Goal: Information Seeking & Learning: Learn about a topic

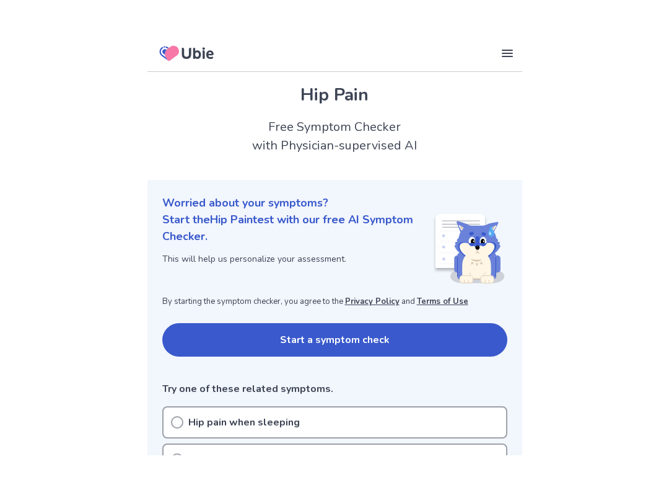
scroll to position [65, 0]
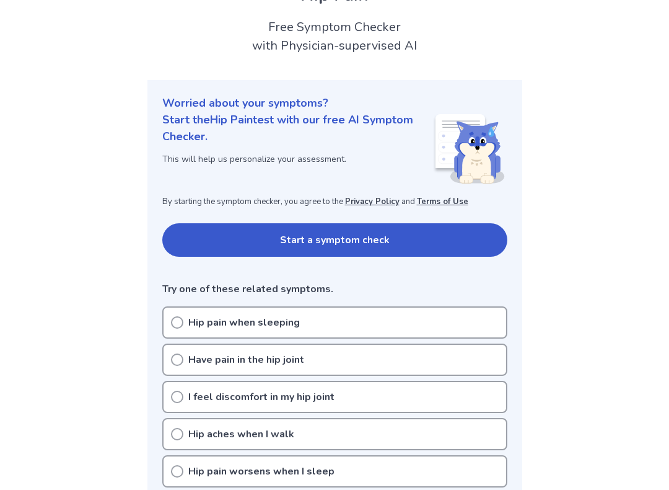
click at [175, 319] on icon at bounding box center [177, 322] width 12 height 12
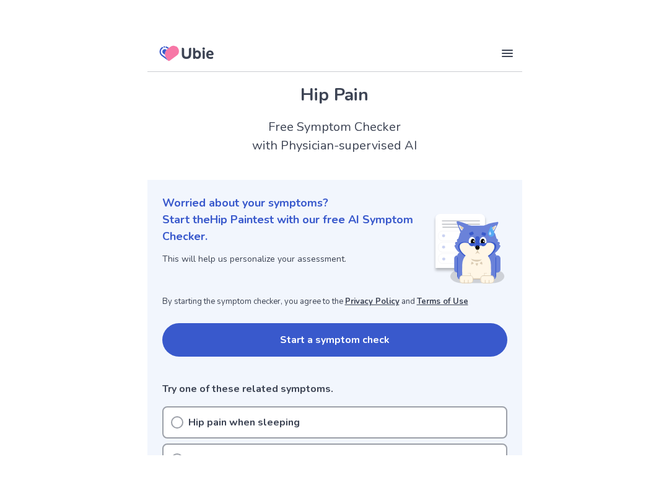
scroll to position [37, 0]
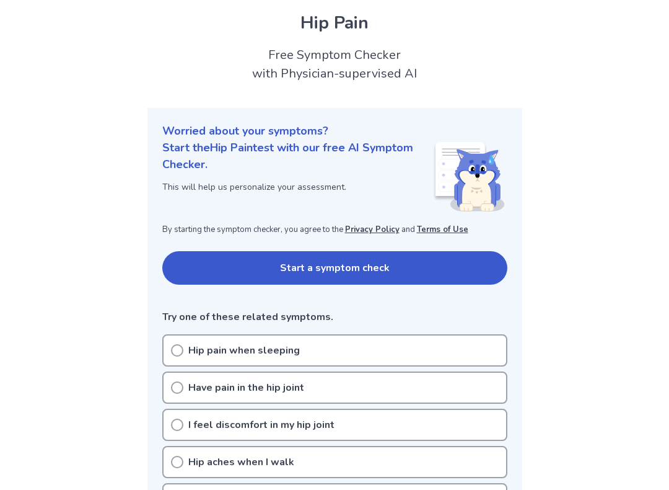
click at [310, 266] on button "Start a symptom check" at bounding box center [334, 267] width 345 height 33
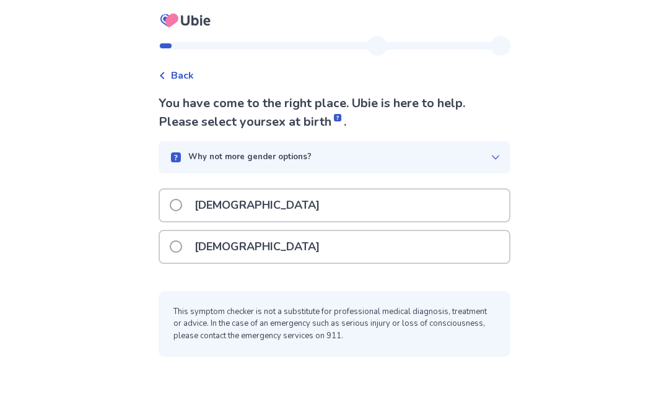
click at [178, 242] on span at bounding box center [176, 246] width 12 height 12
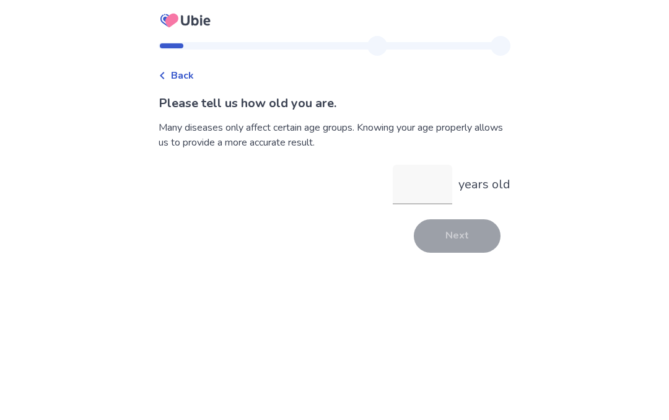
click at [401, 179] on input "years old" at bounding box center [422, 185] width 59 height 40
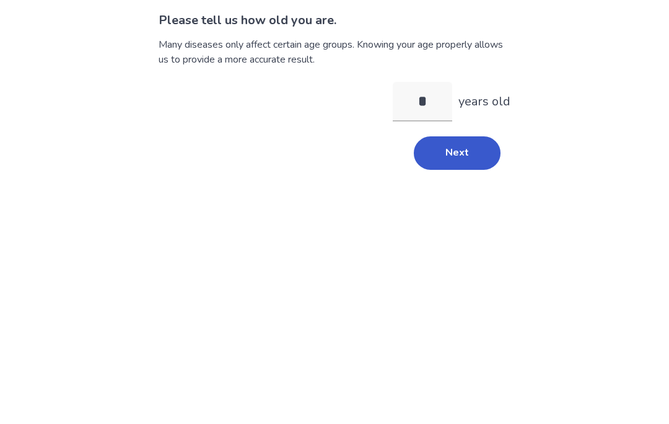
type input "**"
click at [439, 219] on button "Next" at bounding box center [457, 235] width 87 height 33
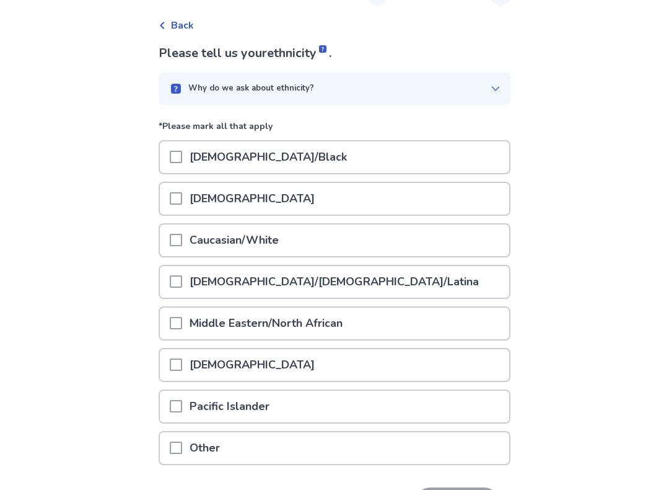
scroll to position [38, 0]
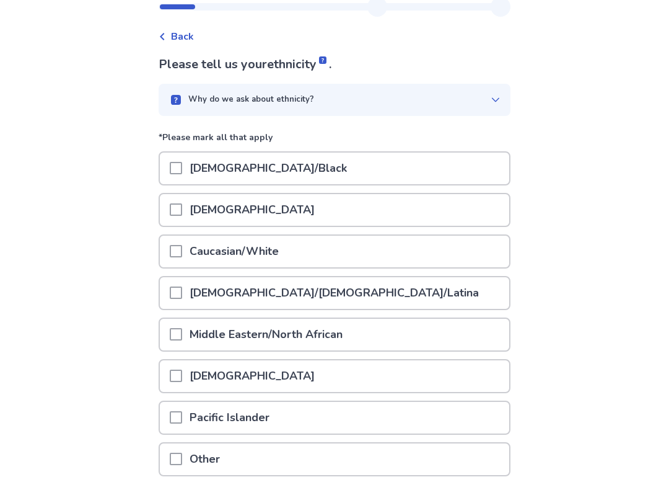
click at [182, 168] on span at bounding box center [176, 168] width 12 height 12
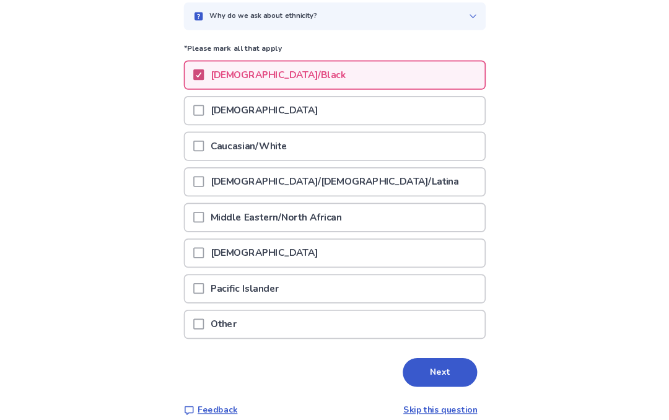
scroll to position [204, 0]
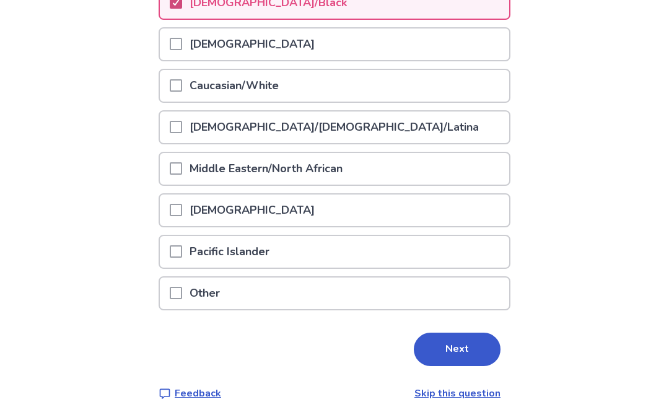
click at [442, 349] on button "Next" at bounding box center [457, 349] width 87 height 33
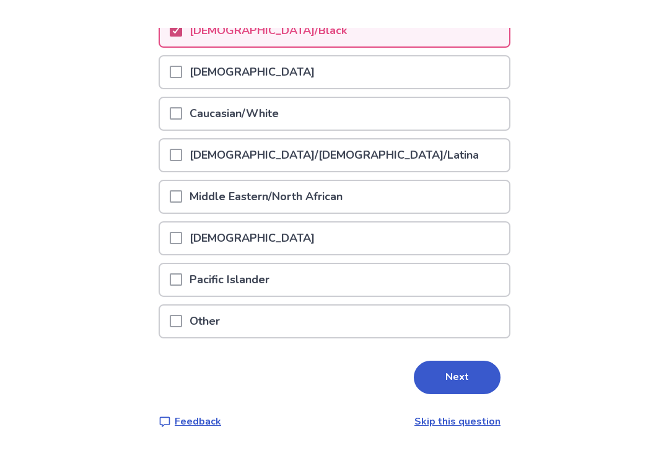
scroll to position [0, 0]
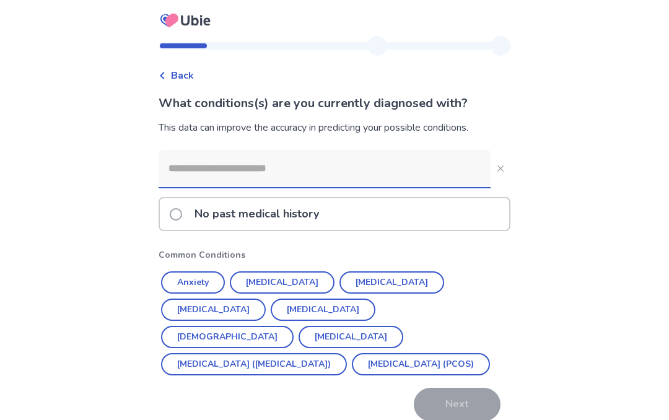
click at [274, 279] on button "Hypertension" at bounding box center [282, 282] width 105 height 22
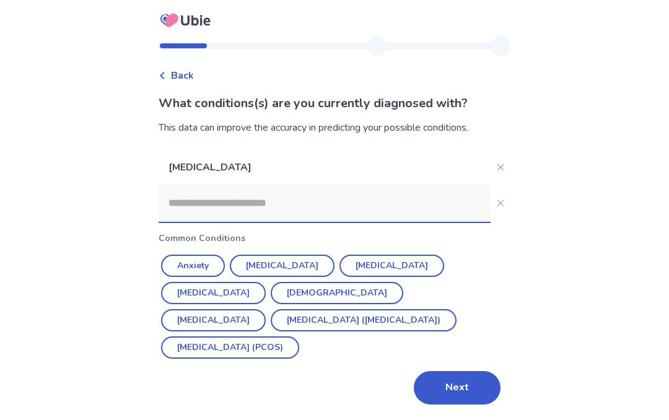
click at [446, 371] on button "Next" at bounding box center [457, 387] width 87 height 33
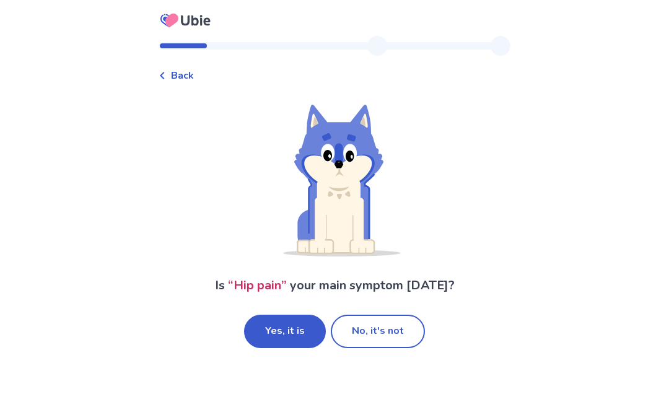
click at [282, 327] on button "Yes, it is" at bounding box center [285, 331] width 82 height 33
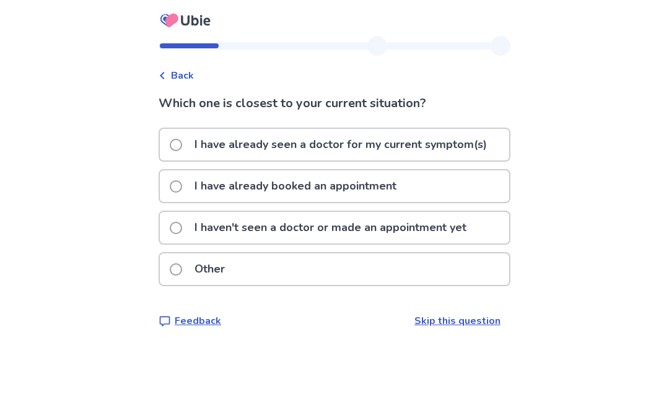
click at [177, 224] on label "I haven't seen a doctor or made an appointment yet" at bounding box center [322, 228] width 304 height 32
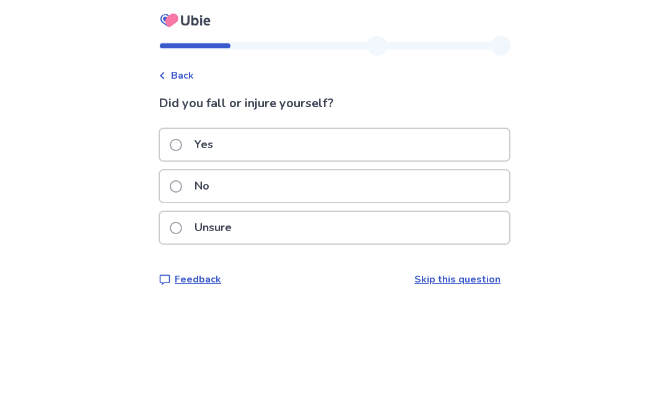
click at [180, 181] on span at bounding box center [176, 186] width 12 height 12
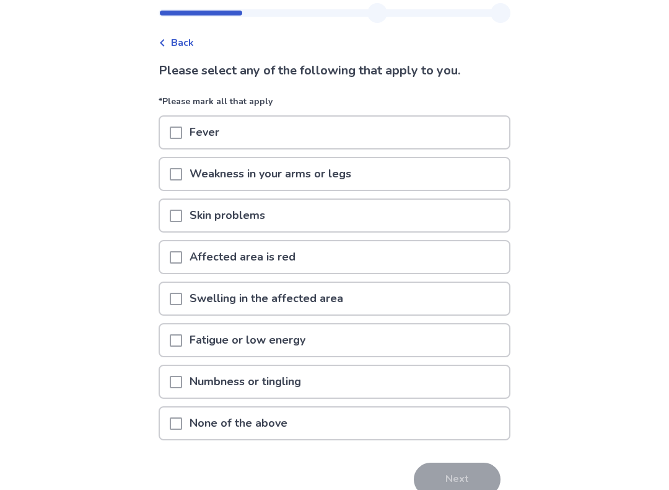
scroll to position [33, 0]
click at [177, 380] on span at bounding box center [176, 381] width 12 height 12
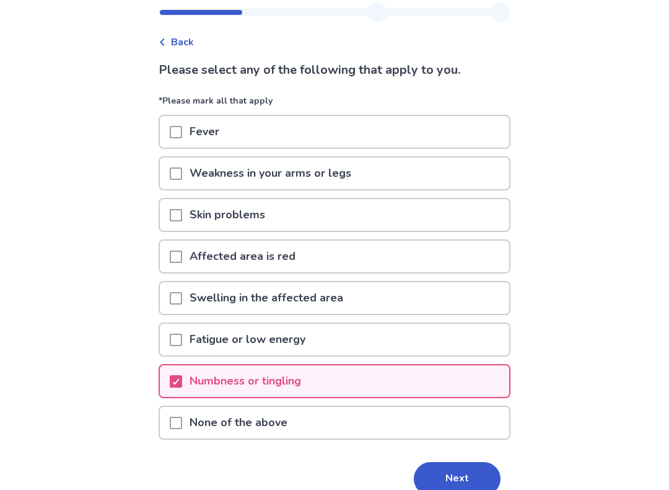
click at [182, 180] on div at bounding box center [176, 173] width 12 height 32
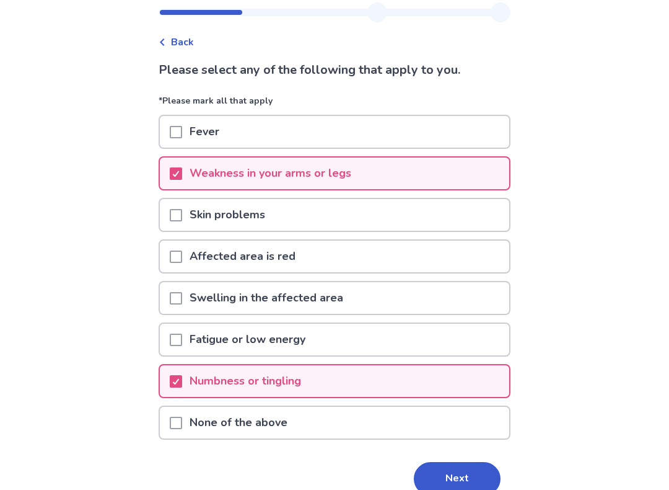
click at [180, 296] on span at bounding box center [176, 298] width 12 height 12
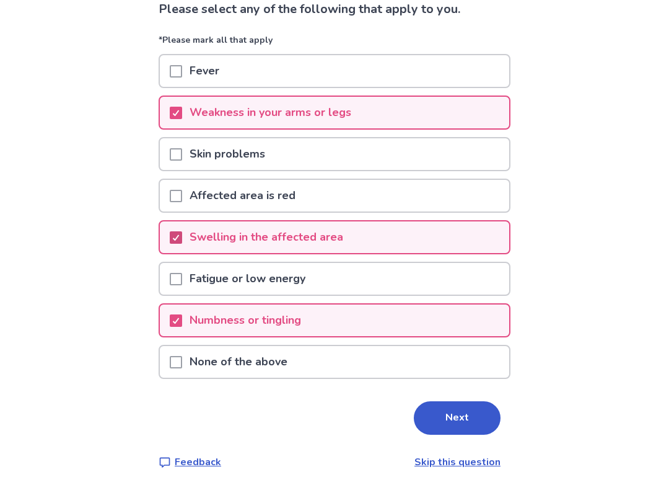
scroll to position [92, 0]
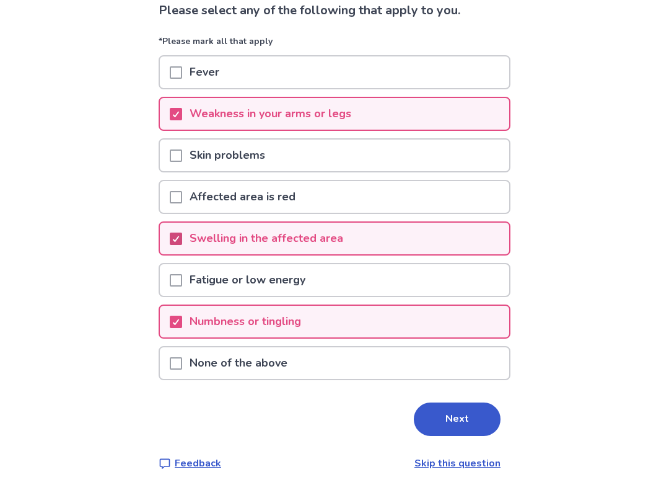
click at [447, 416] on button "Next" at bounding box center [457, 419] width 87 height 33
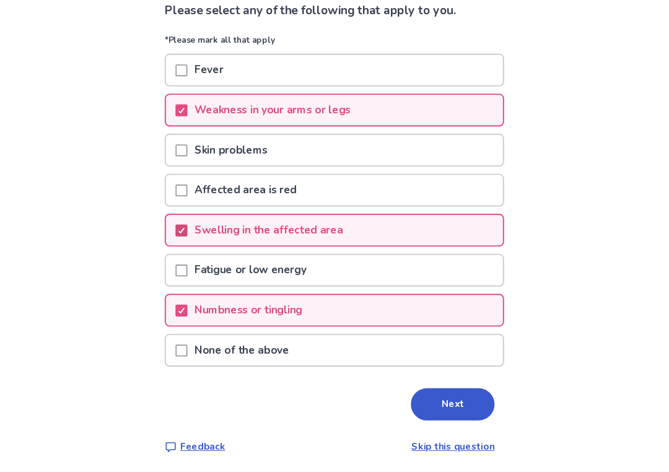
scroll to position [0, 0]
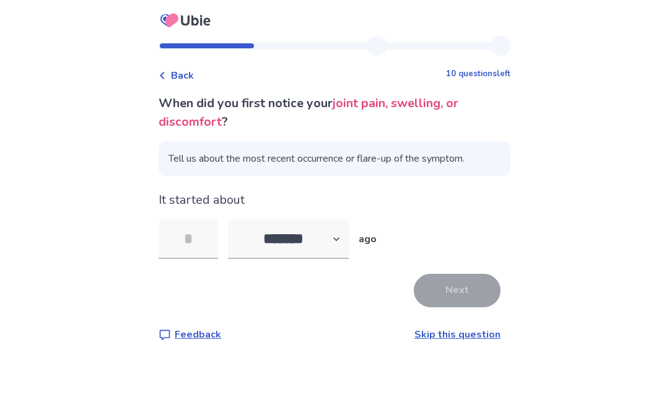
click at [200, 252] on input "tel" at bounding box center [188, 239] width 59 height 40
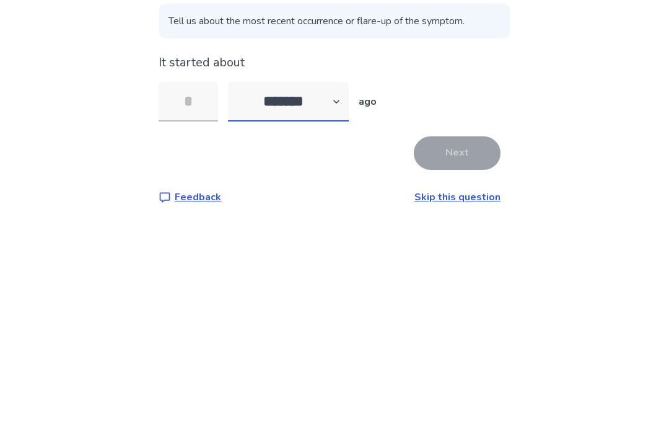
click at [317, 219] on select "******* ****** ******* ******** *******" at bounding box center [288, 239] width 121 height 40
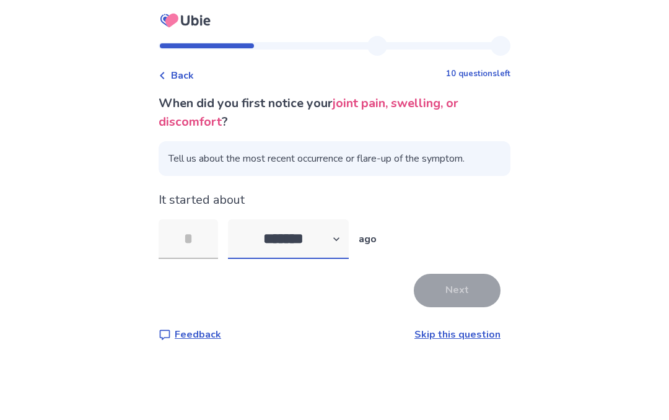
select select "*"
click at [187, 246] on input "tel" at bounding box center [188, 239] width 59 height 40
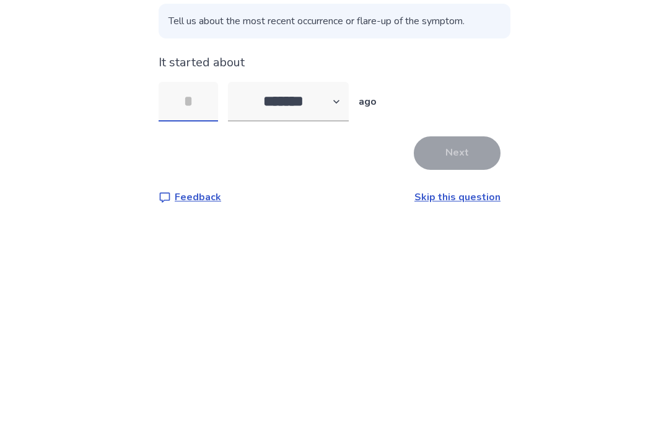
type input "*"
click at [437, 274] on button "Next" at bounding box center [457, 290] width 87 height 33
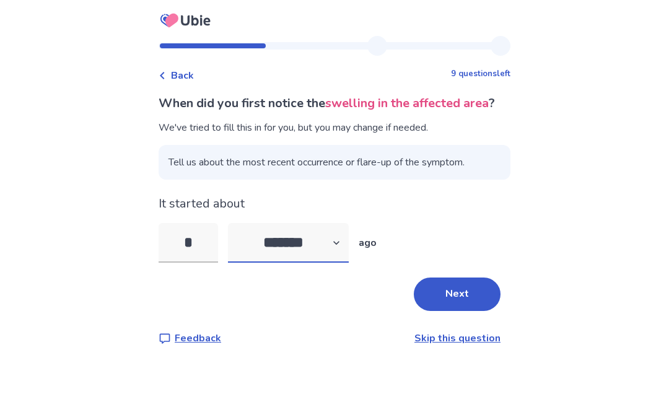
click at [271, 252] on select "******* ****** ******* ******** *******" at bounding box center [288, 243] width 121 height 40
click at [255, 263] on select "******* ****** ******* ******** *******" at bounding box center [288, 243] width 121 height 40
select select "*"
click at [190, 263] on input "*" at bounding box center [188, 243] width 59 height 40
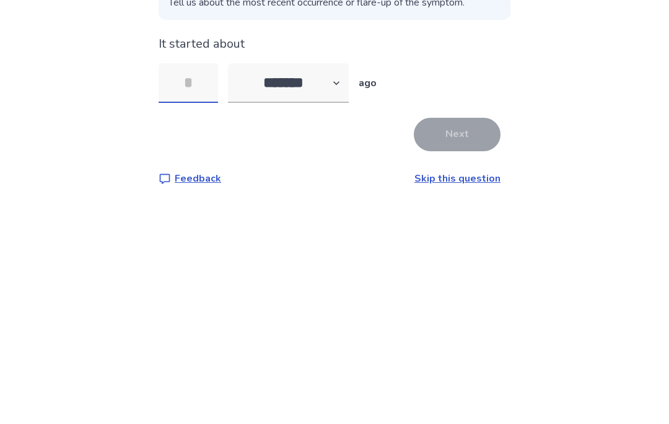
type input "*"
click at [440, 278] on button "Next" at bounding box center [457, 294] width 87 height 33
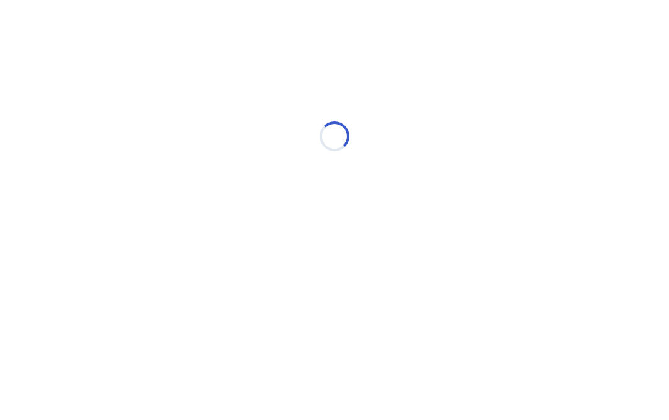
select select "*"
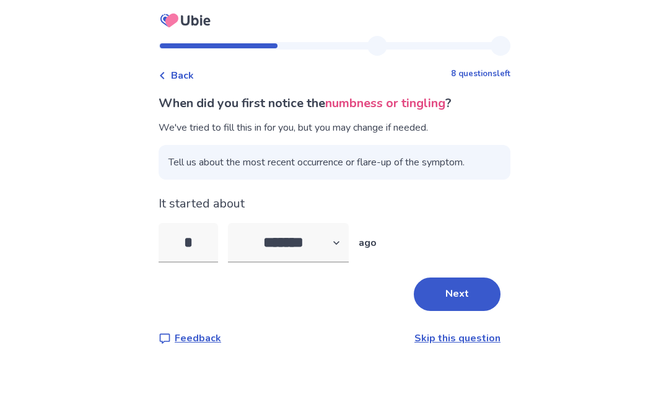
click at [467, 288] on button "Next" at bounding box center [457, 294] width 87 height 33
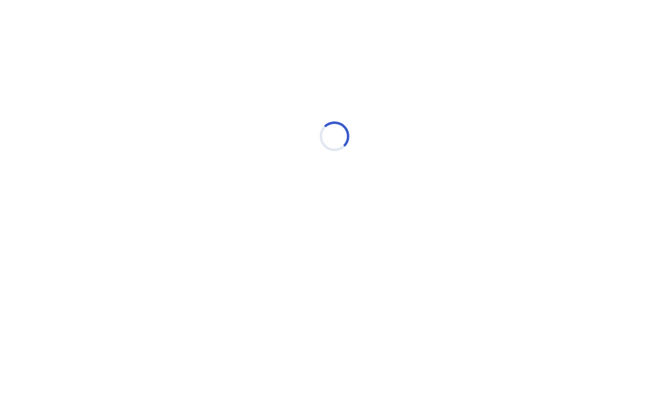
select select "*"
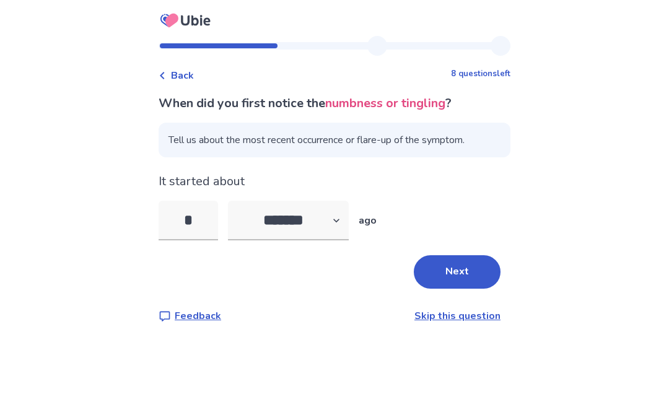
click at [198, 222] on input "*" at bounding box center [188, 221] width 59 height 40
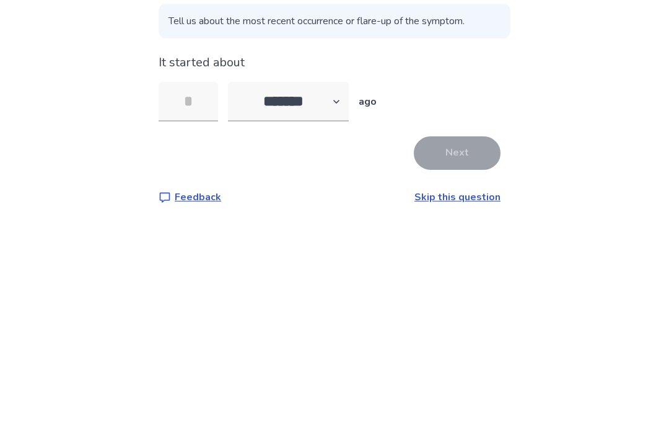
type input "*"
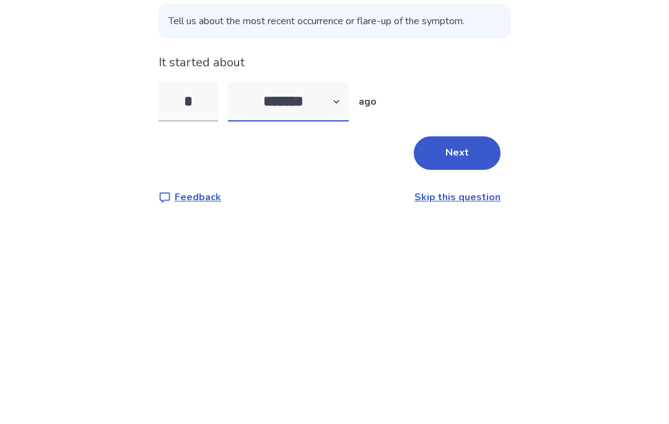
click at [277, 201] on select "******* ****** ******* ******** *******" at bounding box center [288, 221] width 121 height 40
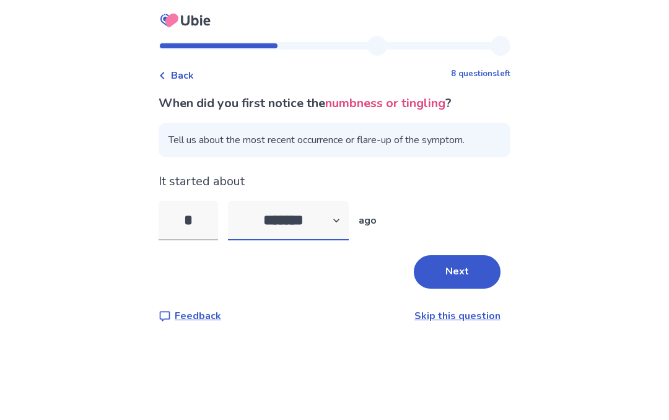
select select "*"
click at [454, 268] on button "Next" at bounding box center [457, 271] width 87 height 33
click at [284, 239] on select "******* ****** ******* ******** *******" at bounding box center [288, 221] width 121 height 40
select select "*"
click at [443, 286] on button "Next" at bounding box center [457, 271] width 87 height 33
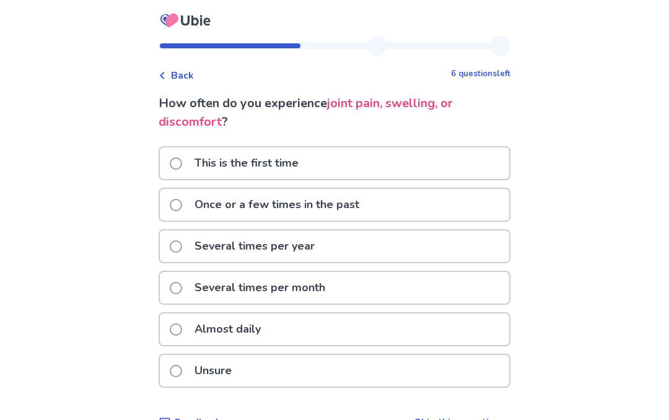
click at [19, 65] on div "Back 6 questions left How often do you experience joint pain, swelling, or disc…" at bounding box center [334, 225] width 669 height 450
click at [177, 330] on span at bounding box center [176, 329] width 12 height 12
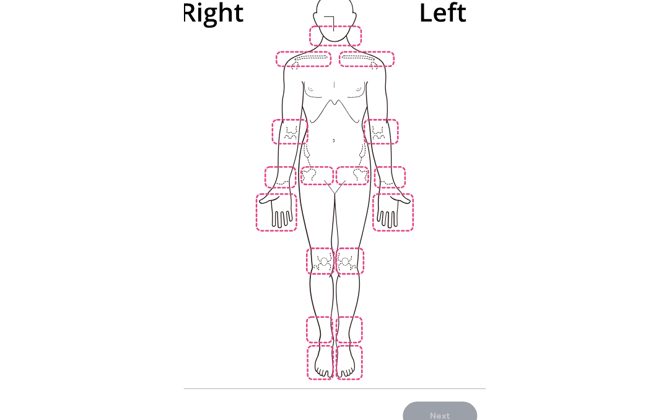
scroll to position [151, 0]
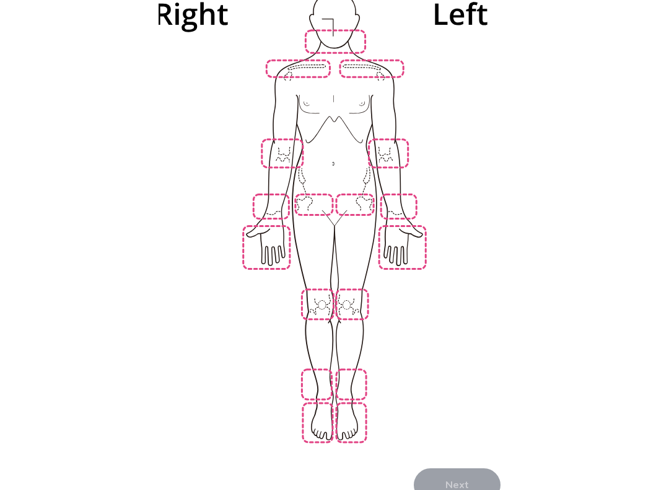
click at [315, 395] on img at bounding box center [335, 214] width 704 height 476
click at [316, 292] on img at bounding box center [335, 214] width 704 height 476
click at [301, 190] on img at bounding box center [335, 214] width 704 height 476
click at [257, 224] on img at bounding box center [335, 214] width 704 height 476
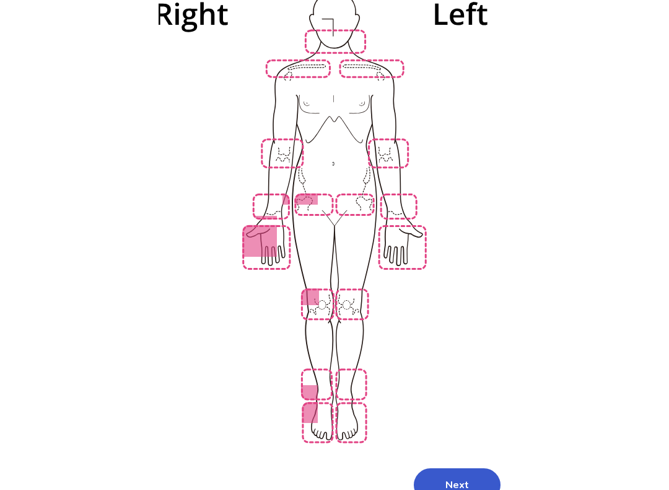
click at [262, 191] on img at bounding box center [335, 214] width 704 height 476
click at [273, 144] on img at bounding box center [335, 214] width 704 height 476
click at [285, 55] on img at bounding box center [335, 214] width 704 height 476
click at [385, 55] on img at bounding box center [335, 214] width 704 height 476
click at [373, 62] on img at bounding box center [335, 214] width 704 height 476
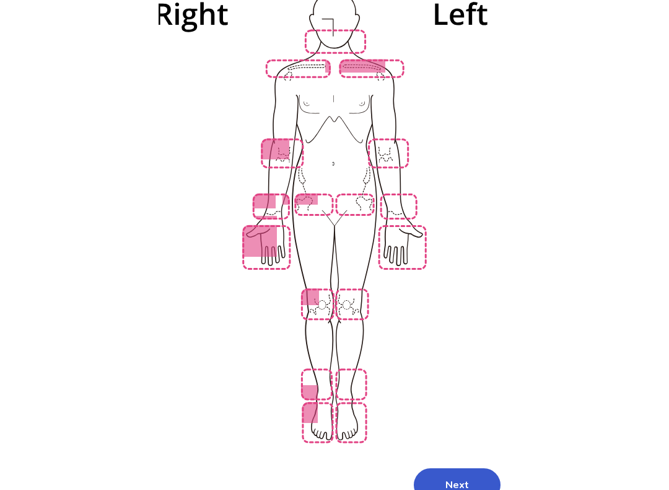
click at [284, 68] on img at bounding box center [335, 214] width 704 height 476
click at [385, 133] on img at bounding box center [335, 214] width 704 height 476
click at [397, 191] on img at bounding box center [335, 214] width 704 height 476
click at [396, 229] on img at bounding box center [335, 214] width 704 height 476
click at [345, 284] on img at bounding box center [335, 214] width 704 height 476
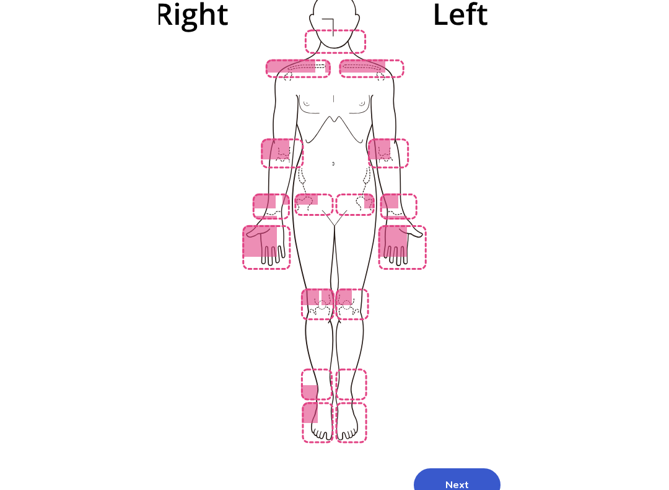
click at [343, 402] on img at bounding box center [335, 214] width 704 height 476
click at [302, 362] on img at bounding box center [335, 214] width 704 height 476
click at [303, 382] on img at bounding box center [335, 214] width 704 height 476
click at [301, 358] on img at bounding box center [335, 214] width 704 height 476
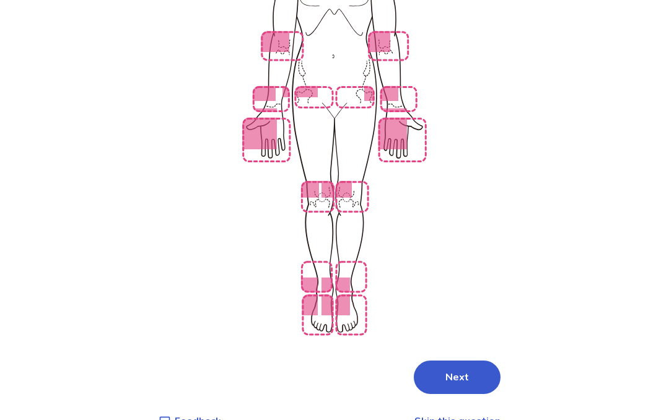
scroll to position [267, 0]
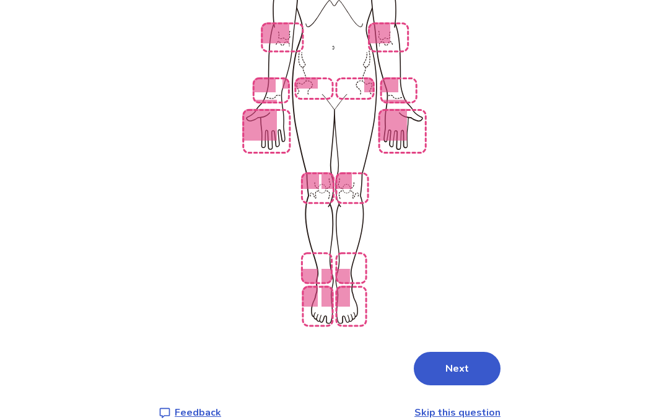
click at [307, 237] on img at bounding box center [335, 99] width 704 height 476
click at [315, 239] on img at bounding box center [335, 99] width 704 height 476
click at [347, 243] on img at bounding box center [335, 99] width 704 height 476
click at [450, 352] on button "Next" at bounding box center [457, 368] width 87 height 33
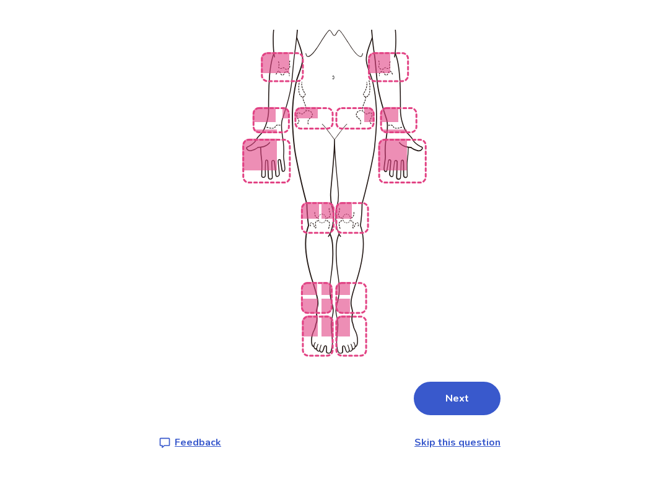
scroll to position [0, 0]
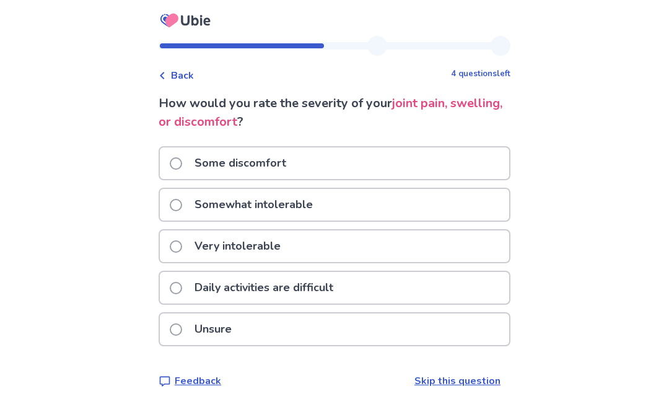
click at [182, 288] on span at bounding box center [176, 288] width 12 height 12
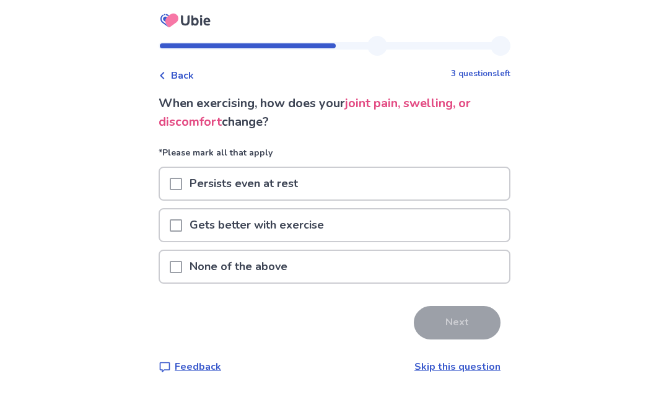
click at [180, 266] on span at bounding box center [176, 267] width 12 height 12
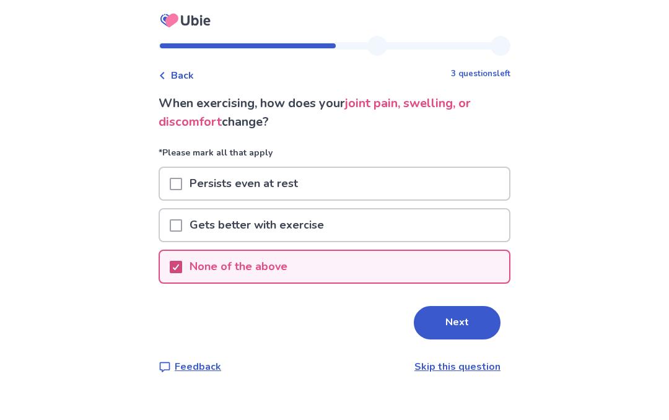
click at [446, 331] on button "Next" at bounding box center [457, 322] width 87 height 33
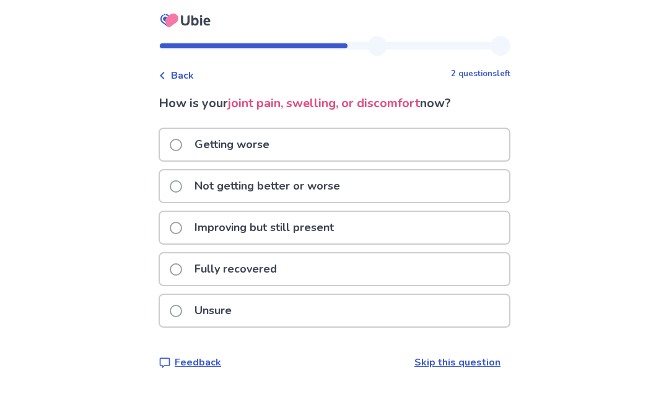
click at [182, 142] on span at bounding box center [176, 145] width 12 height 12
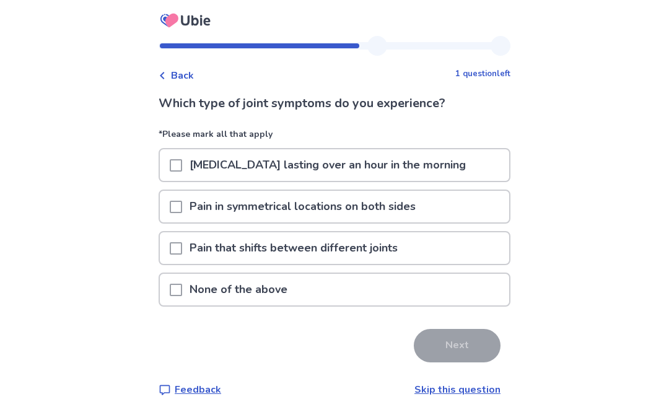
click at [182, 163] on span at bounding box center [176, 165] width 12 height 12
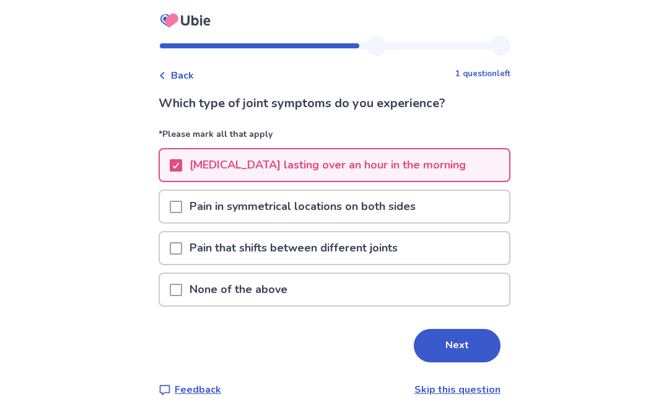
click at [178, 199] on div at bounding box center [176, 207] width 12 height 32
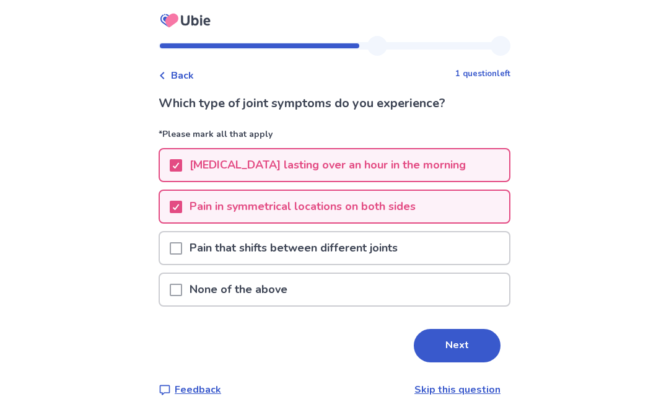
click at [172, 242] on div "Pain that shifts between different joints" at bounding box center [334, 248] width 349 height 32
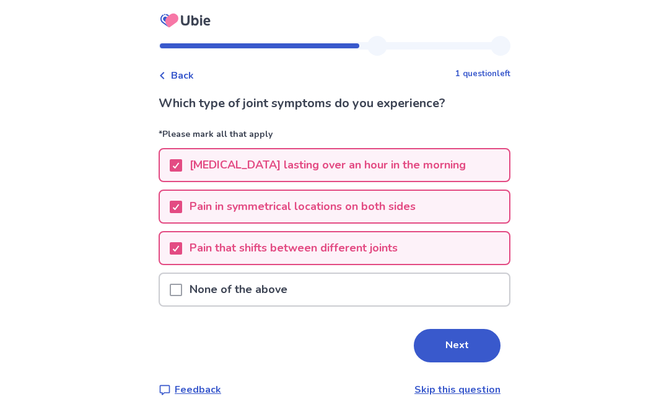
click at [449, 348] on button "Next" at bounding box center [457, 345] width 87 height 33
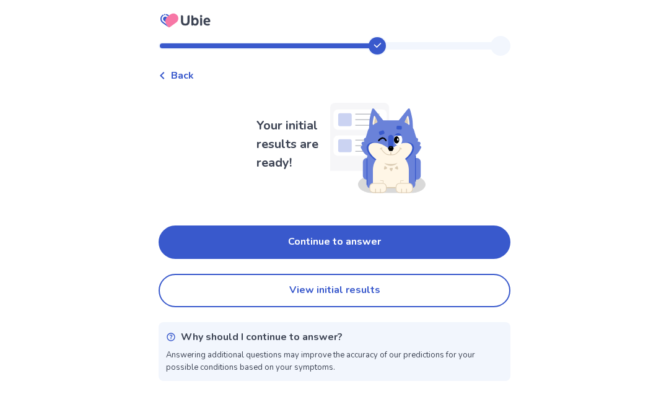
click at [306, 232] on button "Continue to answer" at bounding box center [335, 242] width 352 height 33
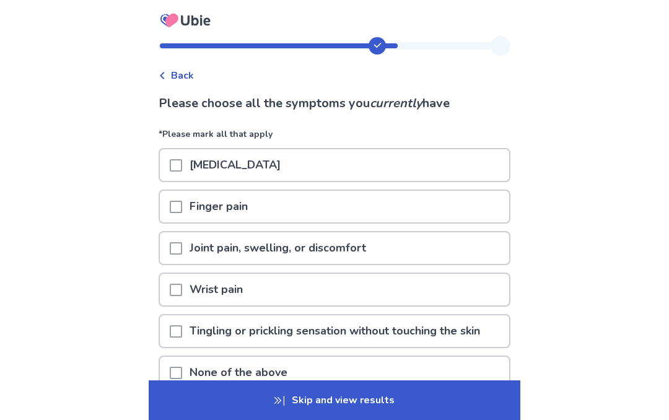
click at [179, 155] on div at bounding box center [176, 165] width 12 height 32
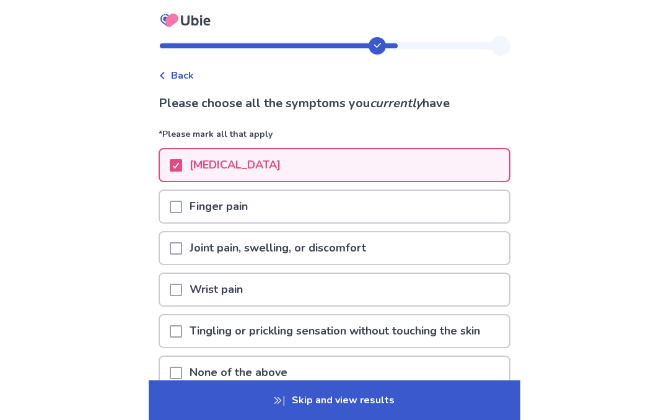
click at [180, 198] on div at bounding box center [176, 207] width 12 height 32
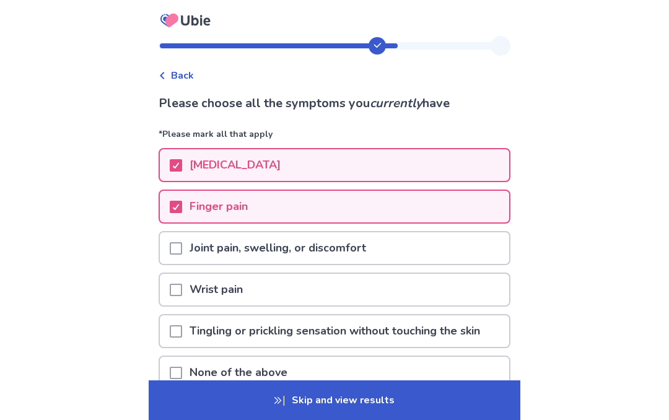
click at [173, 240] on div "Joint pain, swelling, or discomfort" at bounding box center [334, 248] width 349 height 32
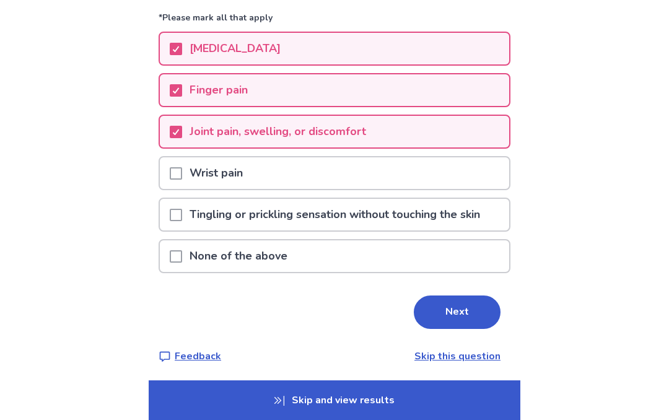
scroll to position [120, 0]
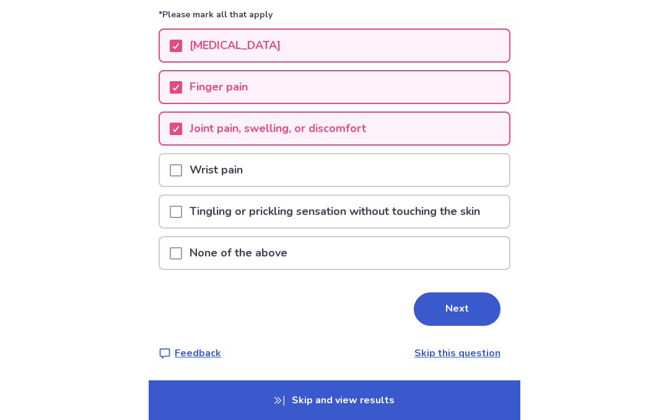
click at [179, 210] on span at bounding box center [176, 212] width 12 height 12
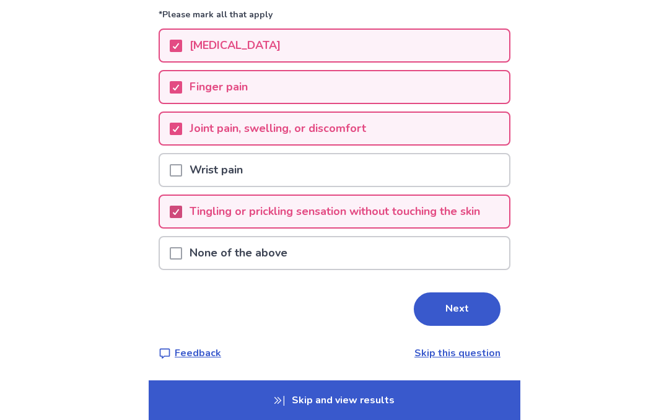
click at [452, 308] on button "Next" at bounding box center [457, 308] width 87 height 33
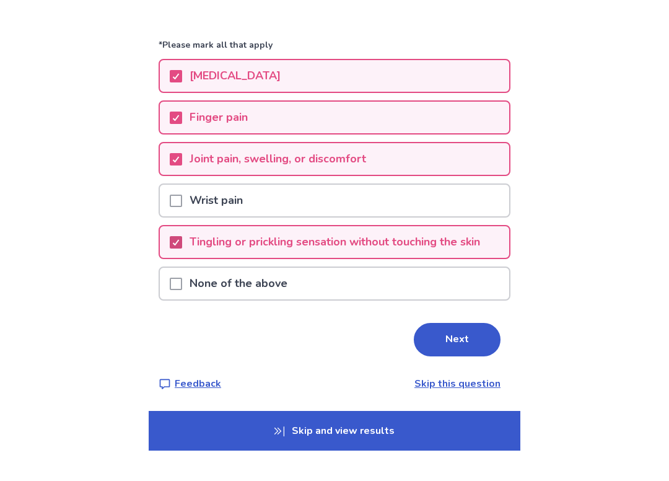
scroll to position [0, 0]
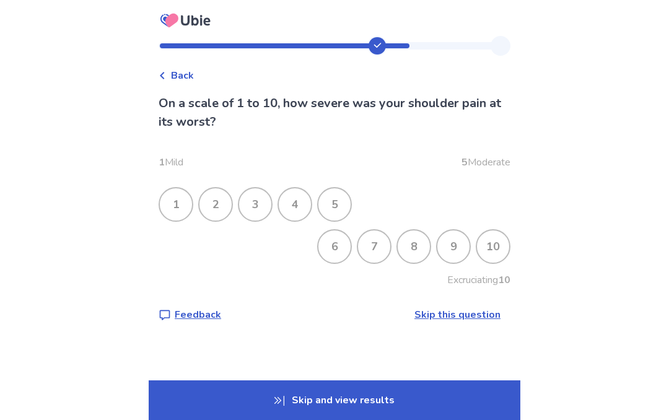
click at [367, 248] on div "7" at bounding box center [374, 246] width 32 height 32
click at [323, 244] on div "6" at bounding box center [334, 246] width 32 height 32
click at [292, 195] on div "4" at bounding box center [295, 204] width 32 height 32
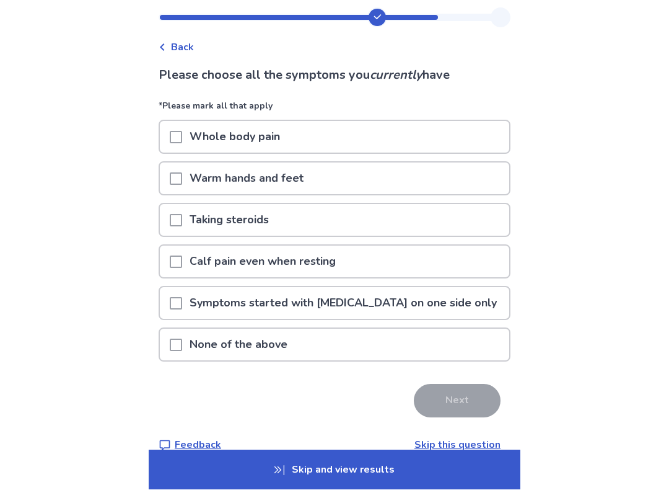
scroll to position [29, 0]
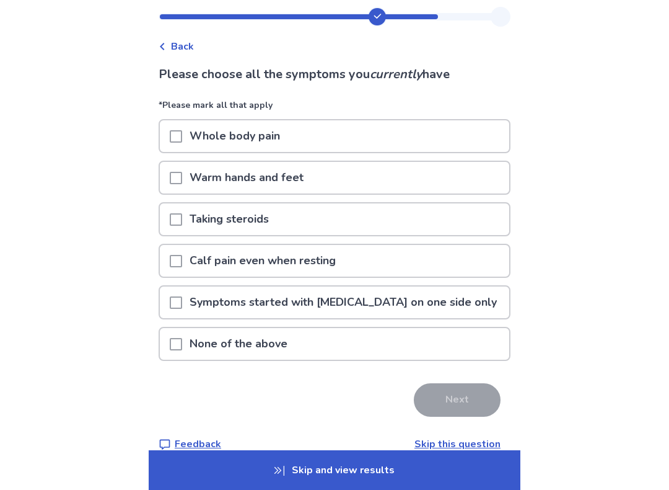
click at [182, 129] on div at bounding box center [176, 136] width 12 height 32
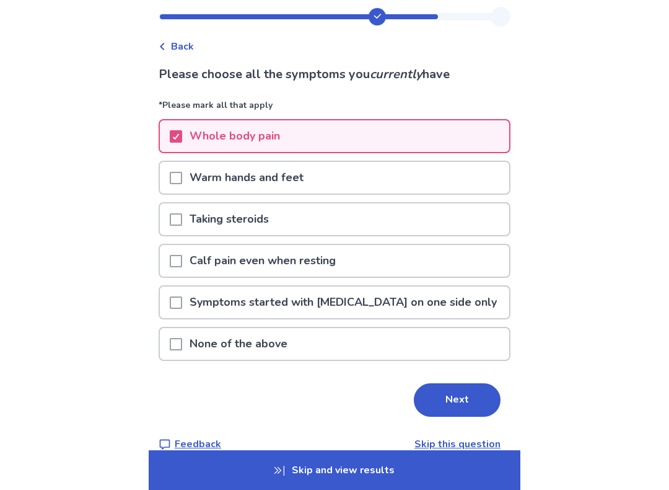
click at [182, 298] on span at bounding box center [176, 302] width 12 height 12
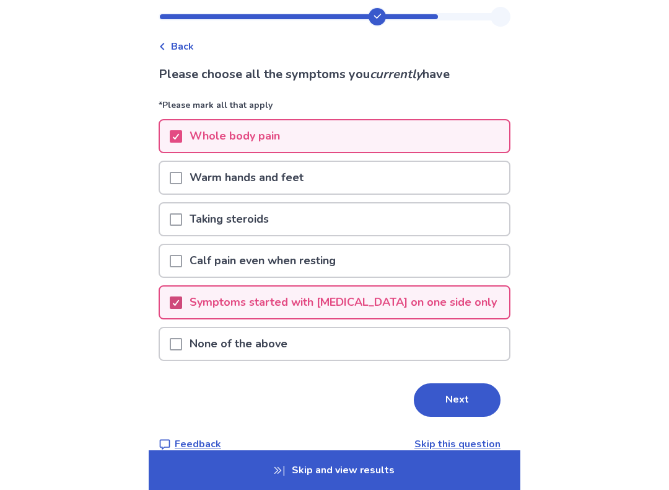
click at [449, 400] on button "Next" at bounding box center [457, 399] width 87 height 33
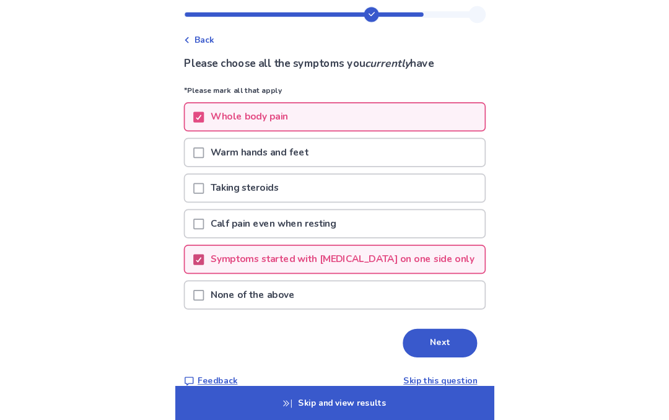
scroll to position [0, 0]
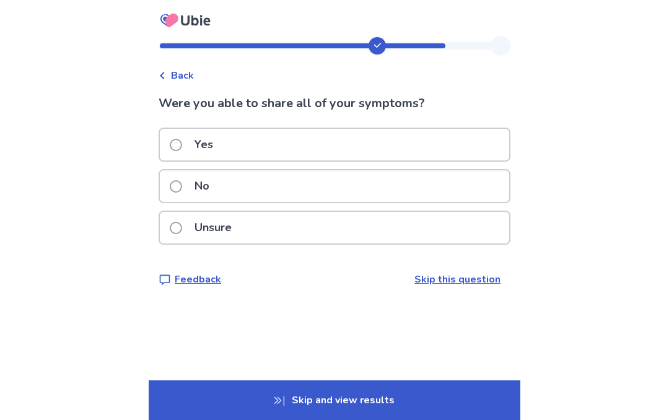
click at [182, 228] on span at bounding box center [176, 228] width 12 height 12
click at [182, 135] on label "Yes" at bounding box center [195, 145] width 51 height 32
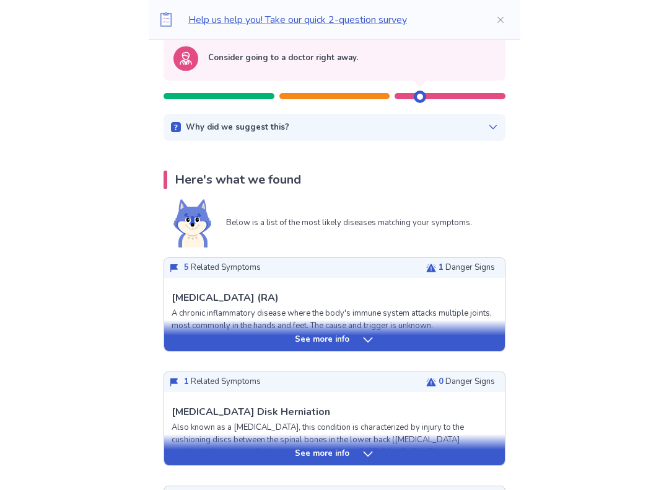
scroll to position [136, 0]
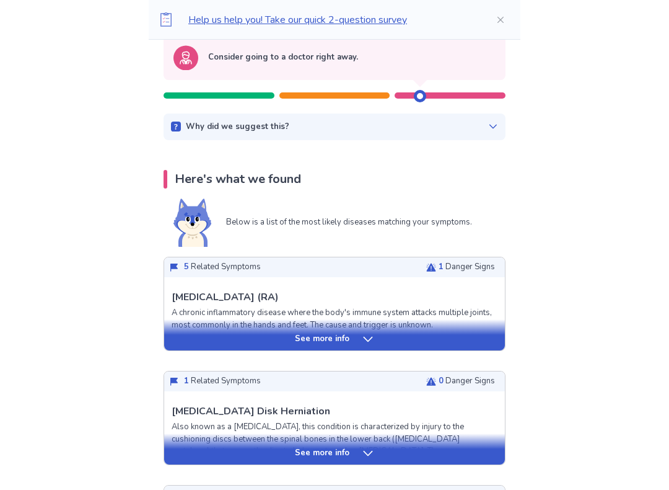
click at [323, 340] on p "See more info" at bounding box center [322, 339] width 55 height 12
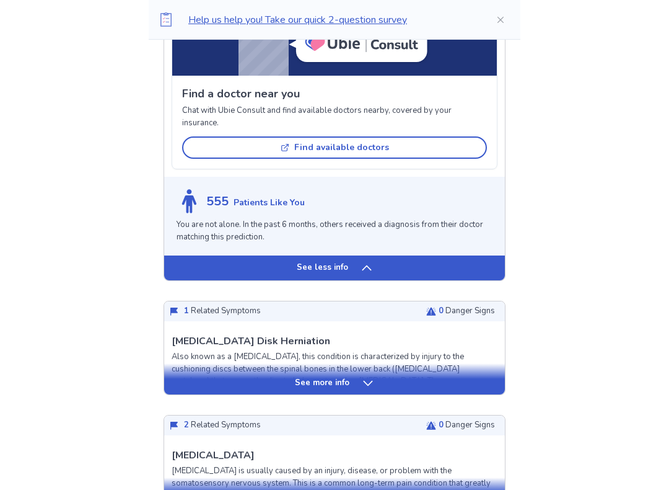
scroll to position [939, 0]
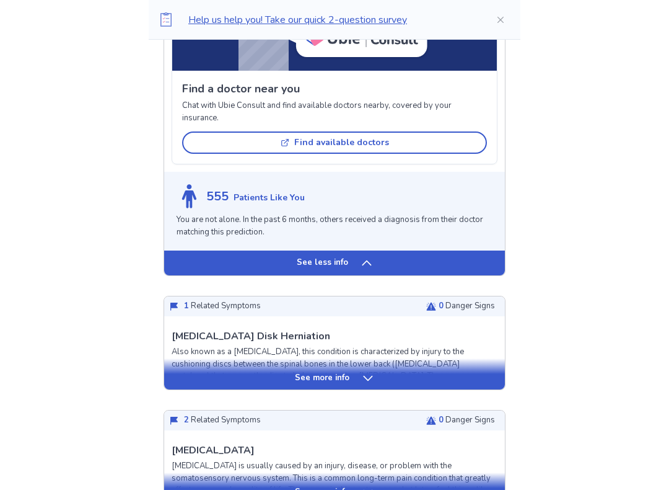
click at [205, 372] on div "See more info" at bounding box center [334, 378] width 341 height 12
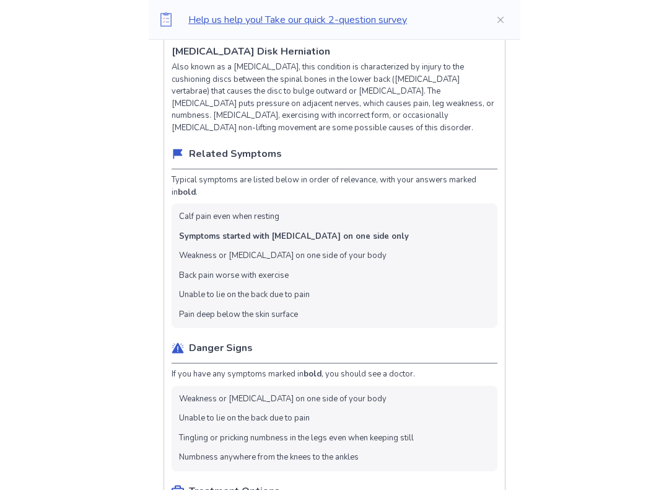
scroll to position [1224, 0]
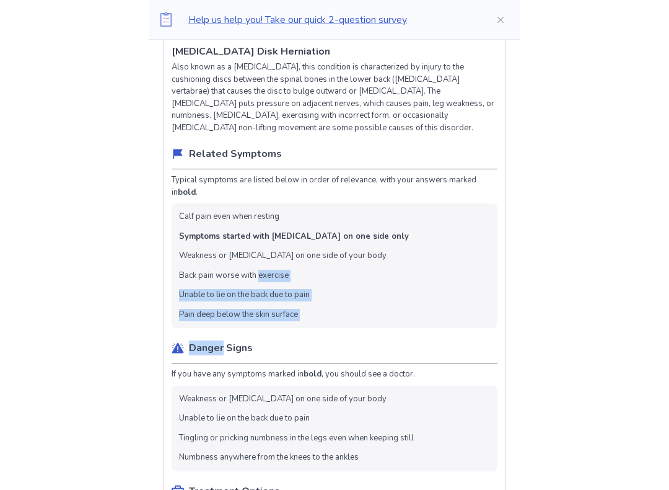
click at [191, 340] on div "Danger Signs" at bounding box center [335, 351] width 326 height 23
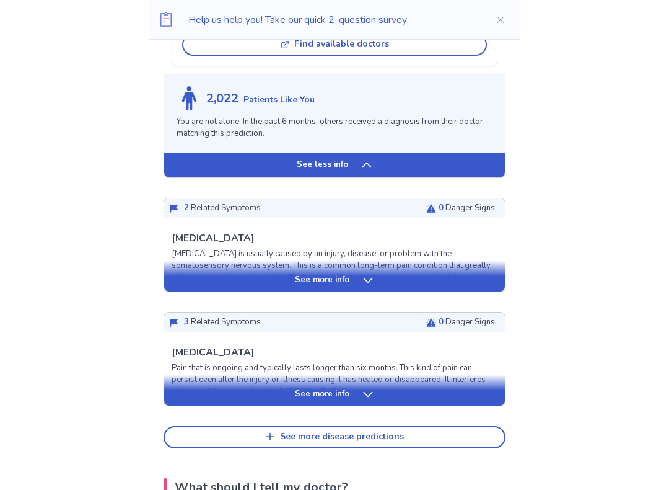
scroll to position [1935, 0]
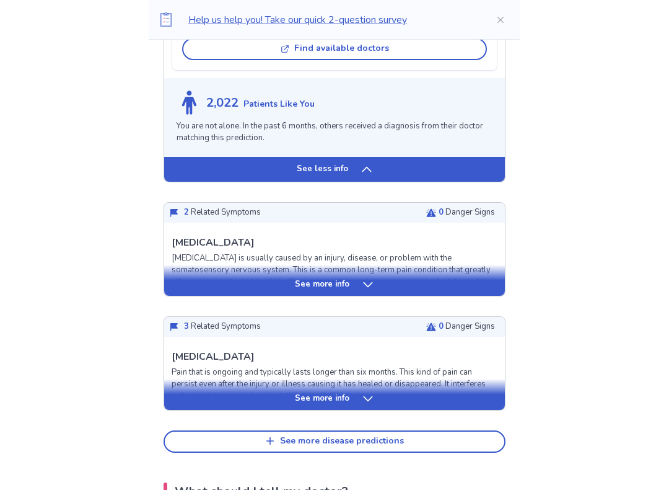
click at [327, 279] on p "See more info" at bounding box center [322, 285] width 55 height 12
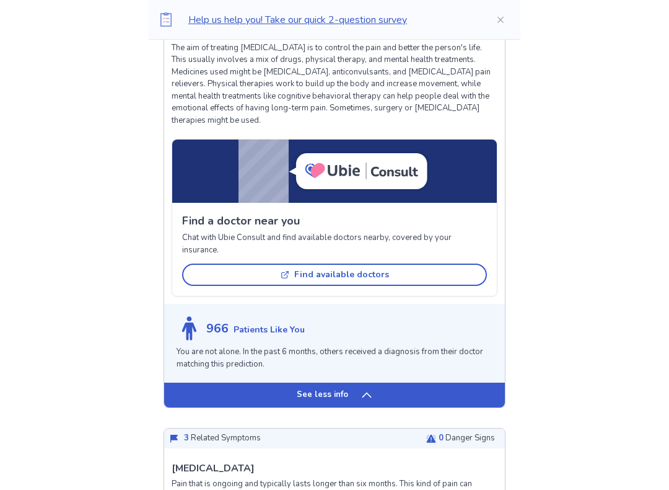
scroll to position [2698, 0]
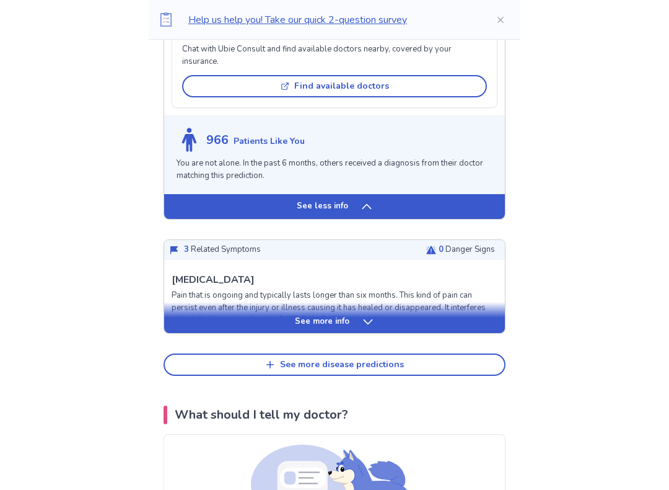
click at [314, 316] on p "See more info" at bounding box center [322, 322] width 55 height 12
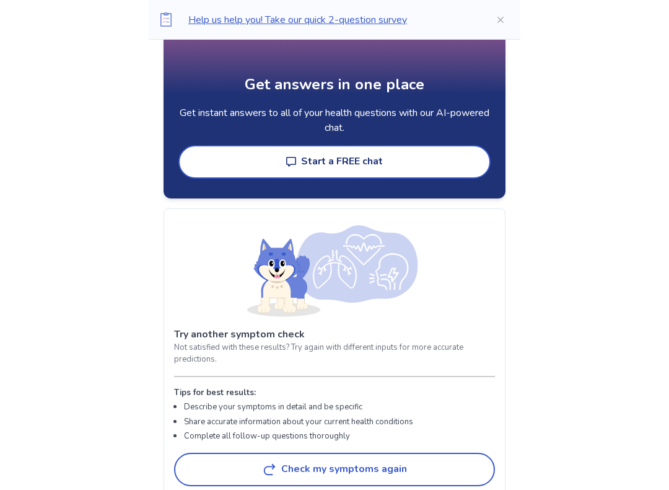
scroll to position [4808, 0]
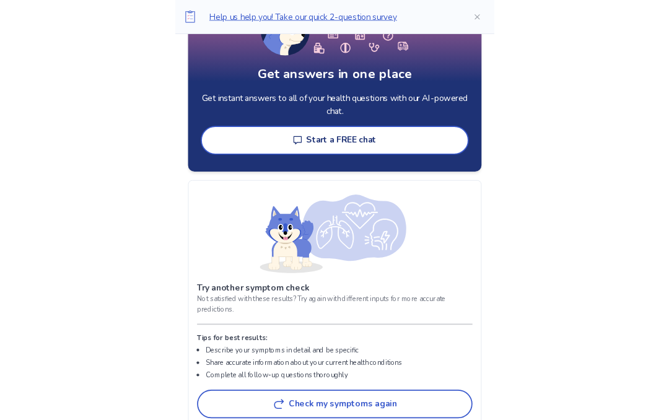
scroll to position [4843, 0]
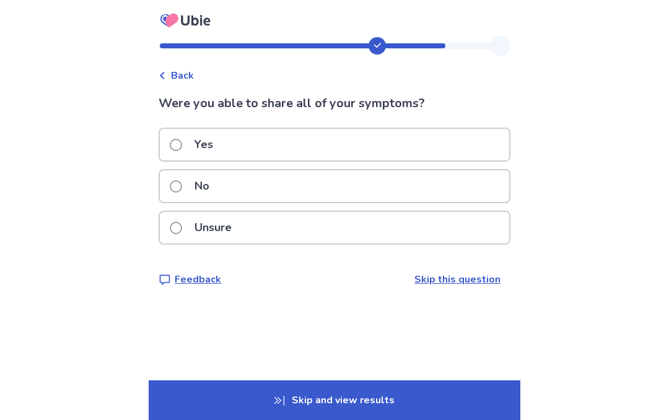
click at [330, 403] on p "Skip and view results" at bounding box center [335, 400] width 372 height 40
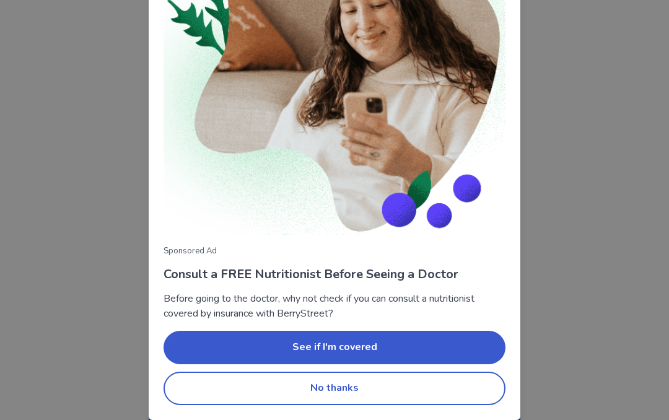
scroll to position [121, 0]
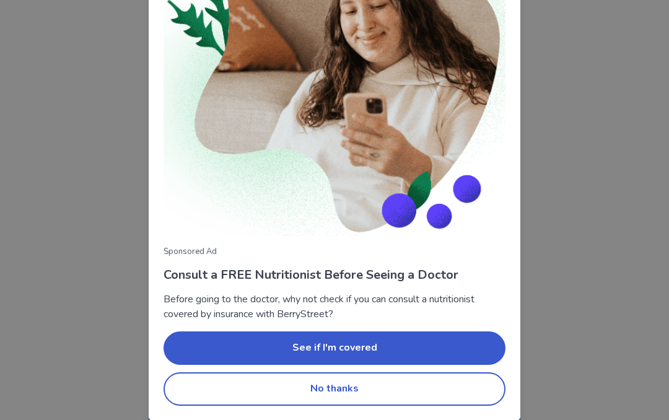
click at [317, 389] on button "No thanks" at bounding box center [335, 388] width 342 height 33
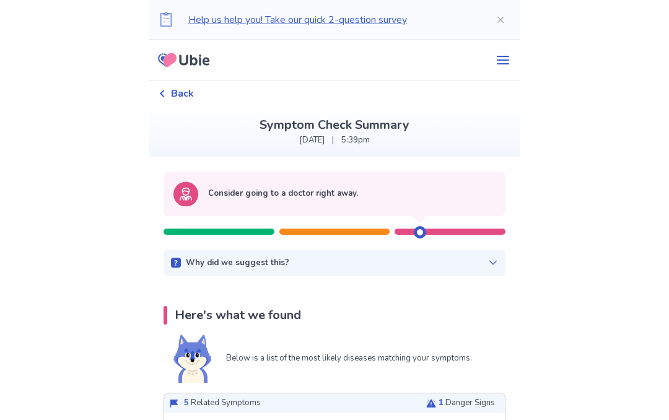
click at [488, 266] on icon at bounding box center [493, 263] width 10 height 10
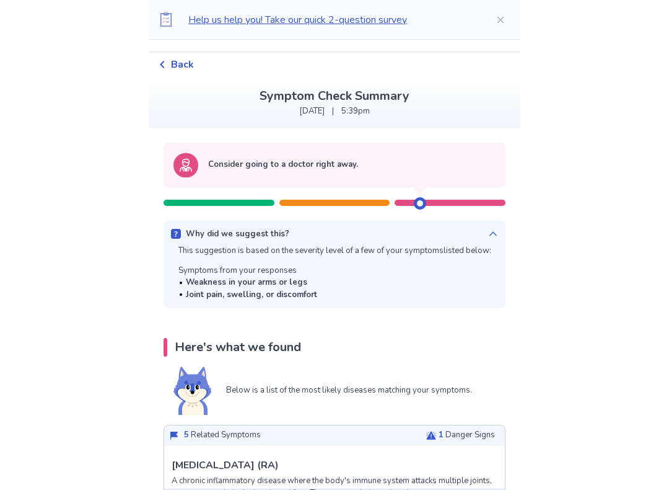
scroll to position [30, 0]
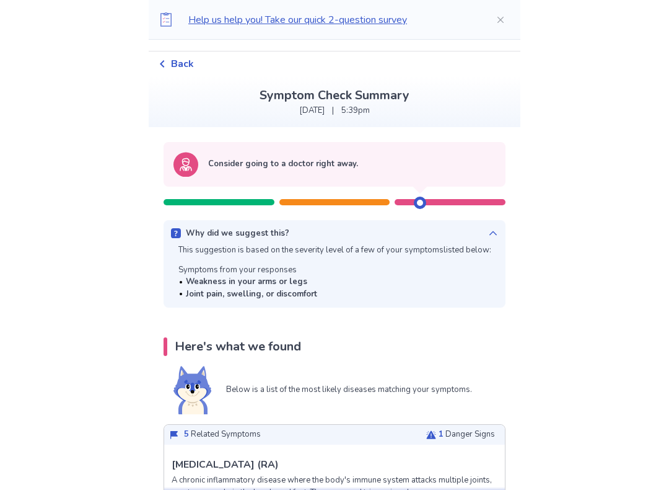
click at [198, 158] on circle at bounding box center [185, 164] width 25 height 25
click at [251, 164] on p "Consider going to a doctor right away." at bounding box center [283, 164] width 150 height 12
click at [240, 341] on p "Here's what we found" at bounding box center [238, 346] width 126 height 19
click at [190, 380] on img at bounding box center [192, 390] width 38 height 48
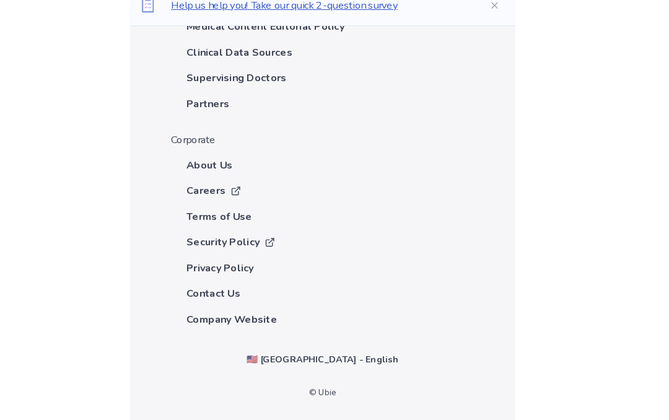
scroll to position [3439, 0]
